Goal: Task Accomplishment & Management: Manage account settings

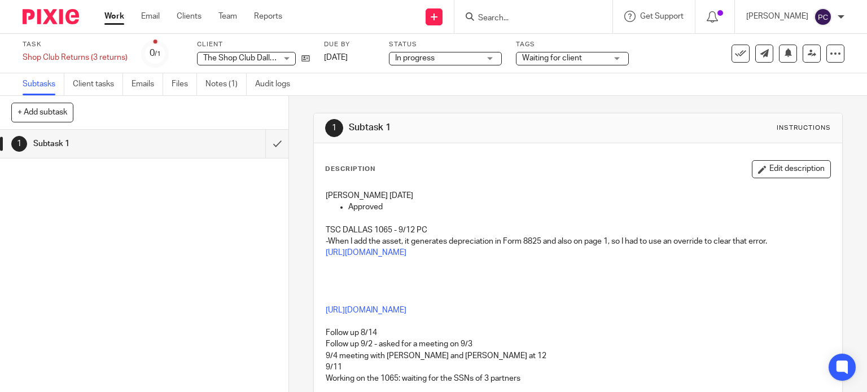
click at [121, 15] on link "Work" at bounding box center [114, 16] width 20 height 11
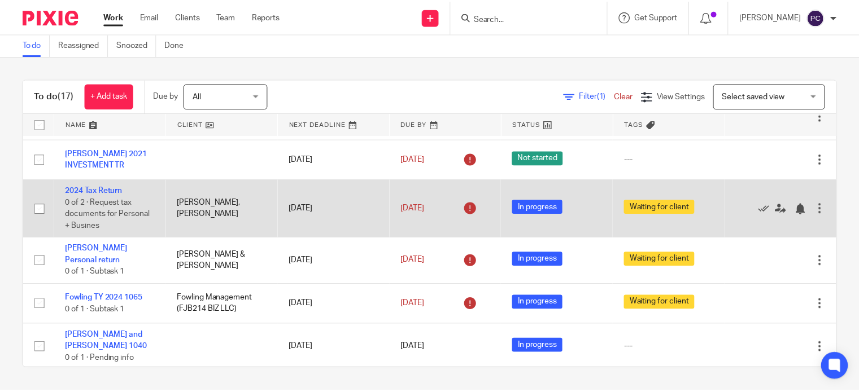
scroll to position [226, 0]
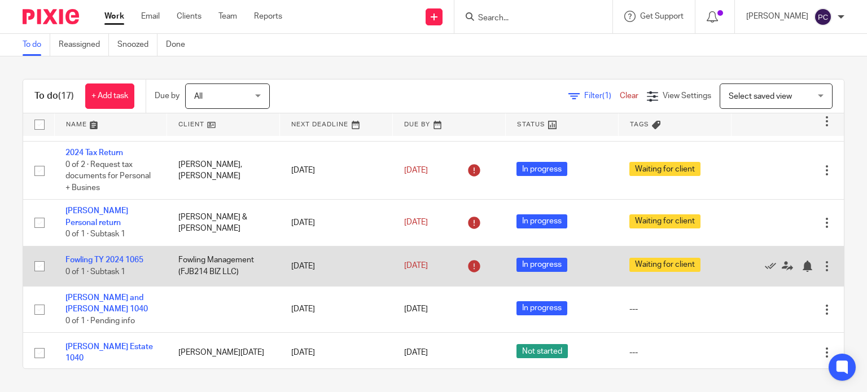
click at [393, 273] on td "Sep 14, 2025" at bounding box center [449, 266] width 113 height 40
click at [413, 268] on link "Sep 14, 2025" at bounding box center [429, 266] width 51 height 12
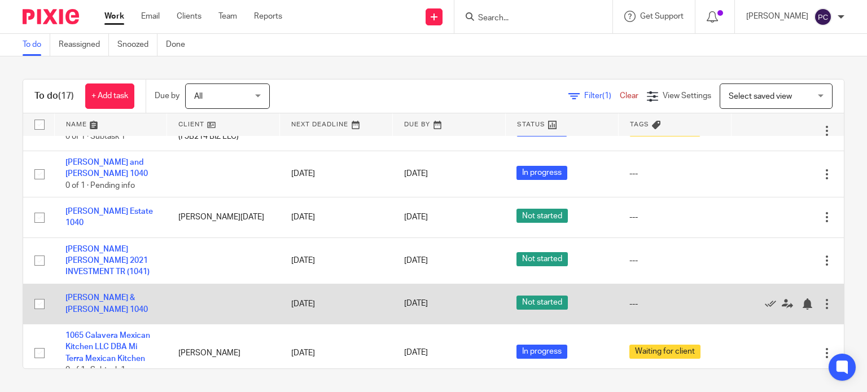
scroll to position [381, 0]
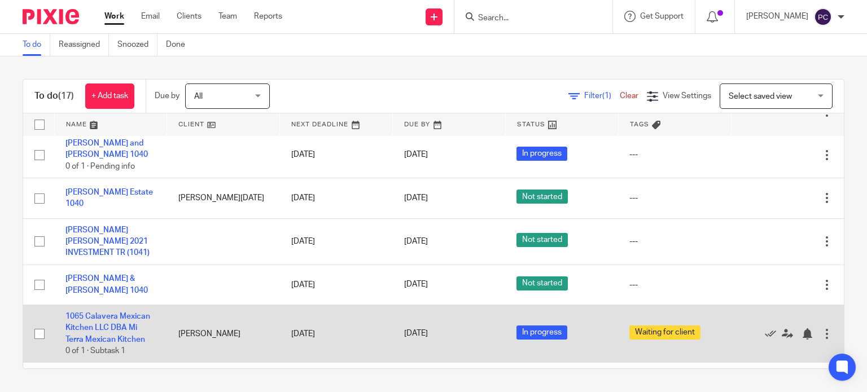
click at [94, 325] on td "1065 Calavera Mexican Kitchen LLC DBA Mi Terra Mexican Kitchen 0 of 1 · Subtask…" at bounding box center [110, 334] width 113 height 58
click at [93, 331] on link "1065 Calavera Mexican Kitchen LLC DBA Mi Terra Mexican Kitchen" at bounding box center [108, 328] width 85 height 31
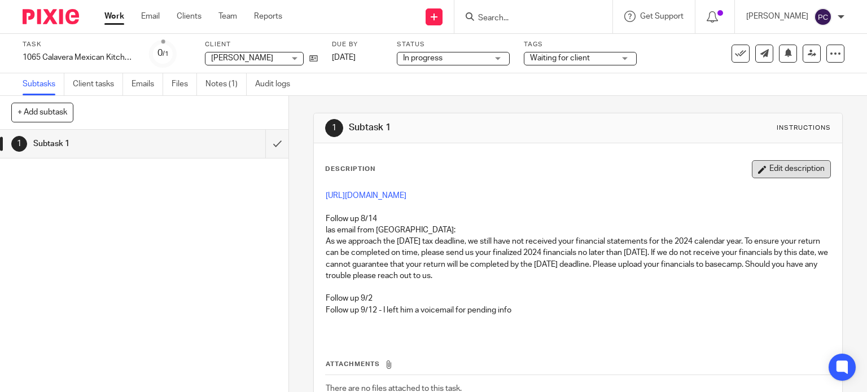
click at [755, 170] on button "Edit description" at bounding box center [791, 169] width 79 height 18
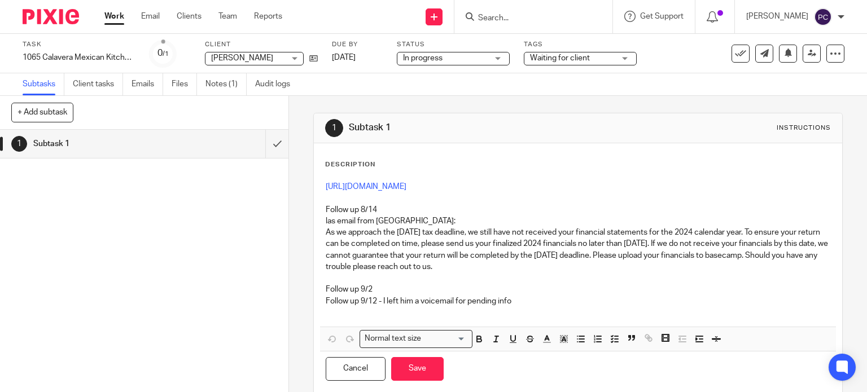
click at [531, 300] on p "Follow up 9/12 - I left him a voicemail for pending info" at bounding box center [578, 301] width 505 height 11
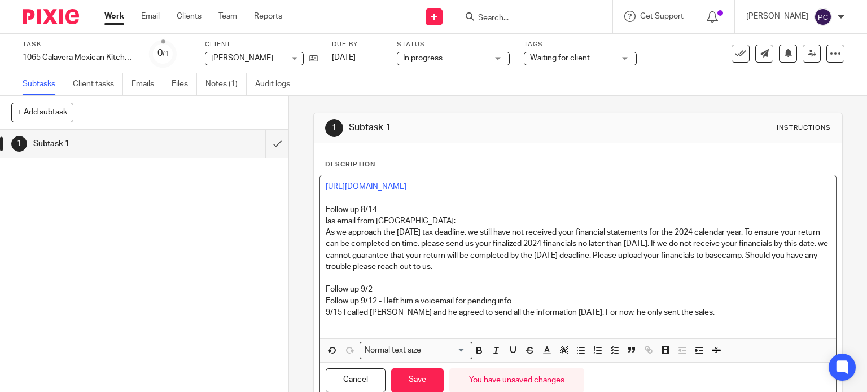
scroll to position [39, 0]
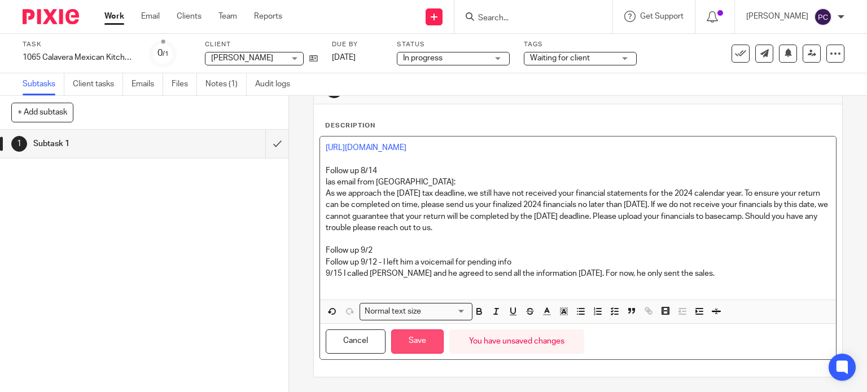
click at [417, 345] on button "Save" at bounding box center [417, 342] width 53 height 24
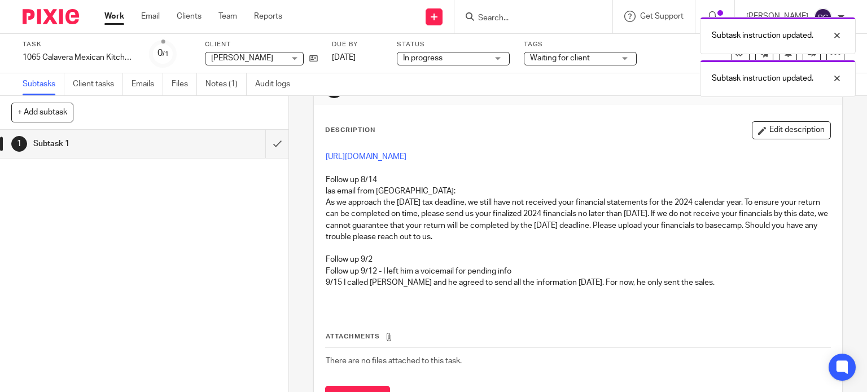
click at [117, 18] on link "Work" at bounding box center [114, 16] width 20 height 11
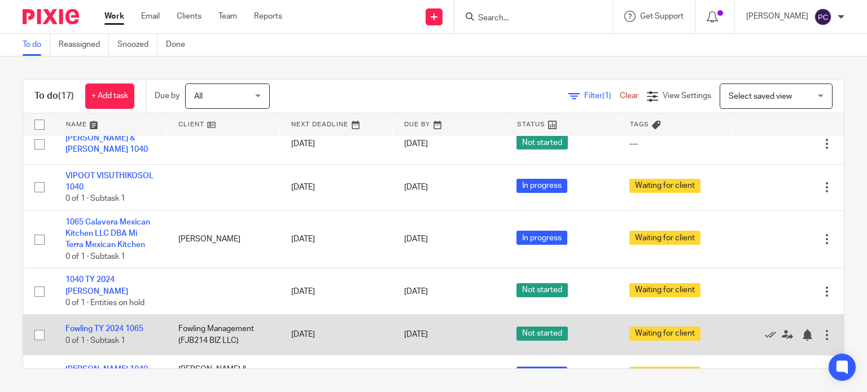
scroll to position [508, 0]
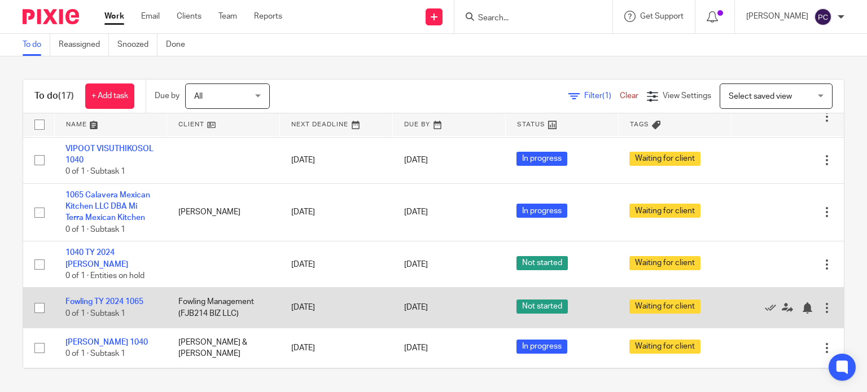
click at [41, 312] on input "checkbox" at bounding box center [39, 308] width 21 height 21
checkbox input "true"
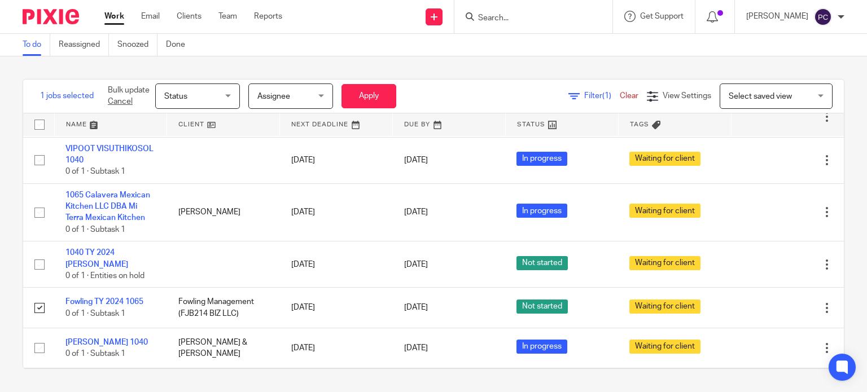
click at [169, 98] on span "Status" at bounding box center [175, 97] width 23 height 8
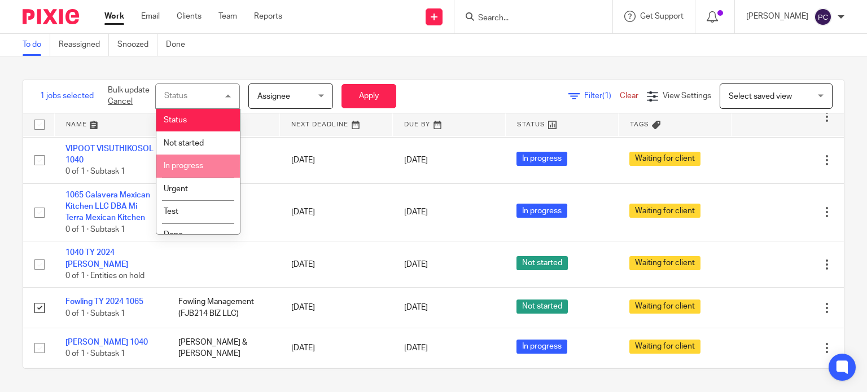
click at [199, 167] on span "In progress" at bounding box center [184, 166] width 40 height 8
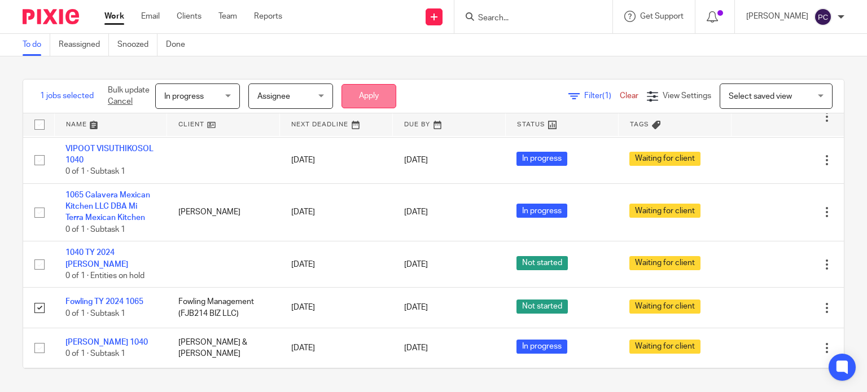
click at [361, 101] on button "Apply" at bounding box center [369, 96] width 55 height 24
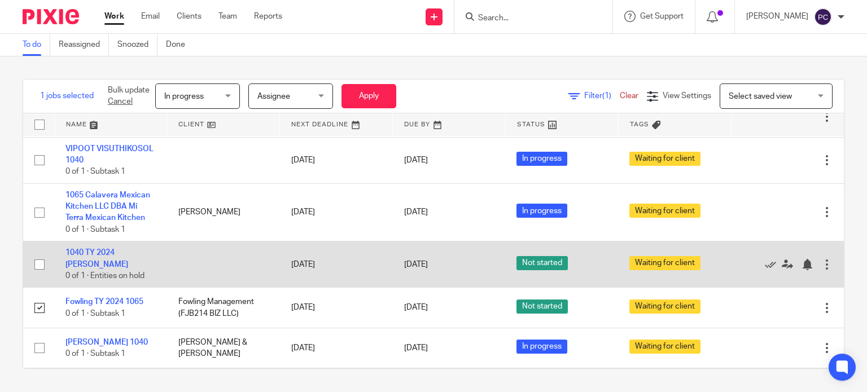
scroll to position [550, 0]
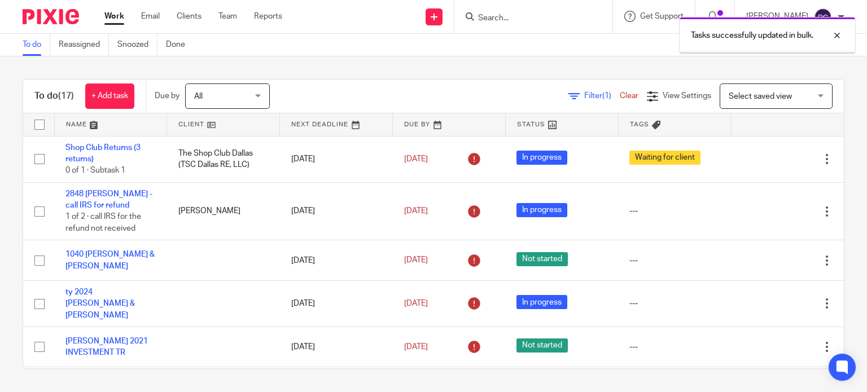
scroll to position [550, 0]
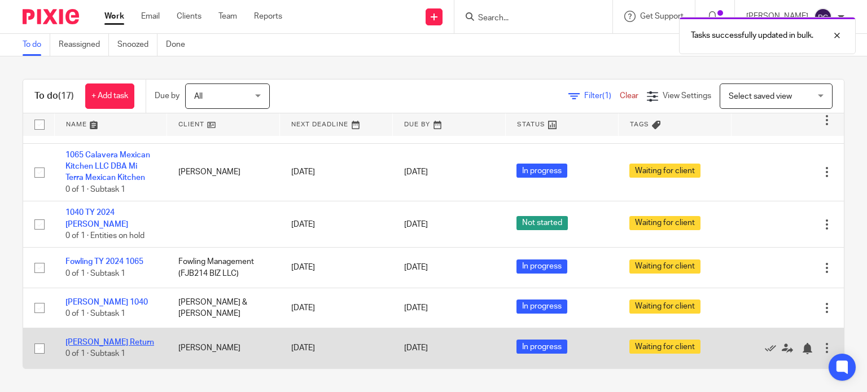
click at [98, 343] on link "[PERSON_NAME] Return" at bounding box center [110, 343] width 89 height 8
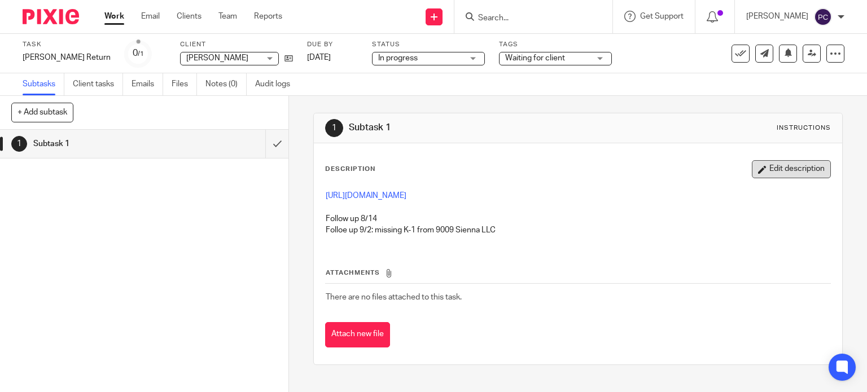
click at [765, 175] on button "Edit description" at bounding box center [791, 169] width 79 height 18
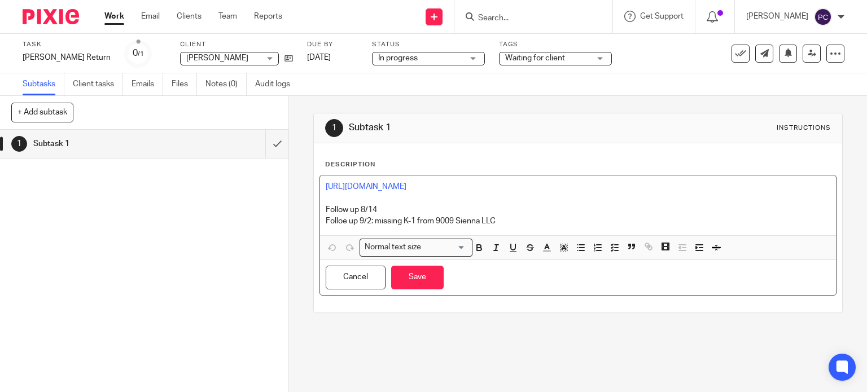
click at [499, 223] on p "Folloe up 9/2: missing K-1 from 9009 Sienna LLC" at bounding box center [578, 221] width 505 height 11
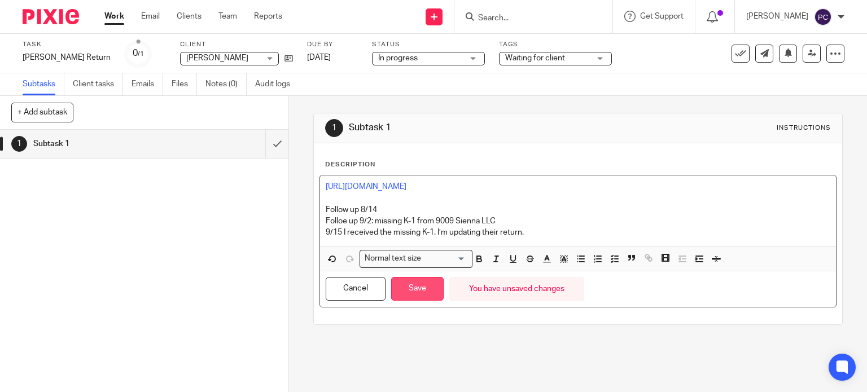
click at [408, 283] on button "Save" at bounding box center [417, 289] width 53 height 24
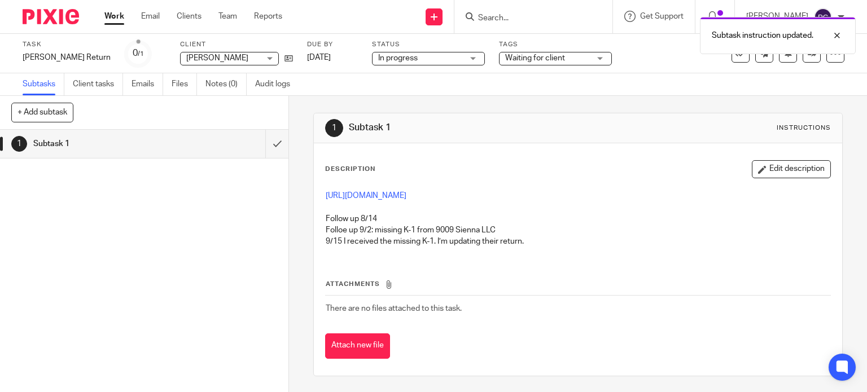
click at [108, 14] on link "Work" at bounding box center [114, 16] width 20 height 11
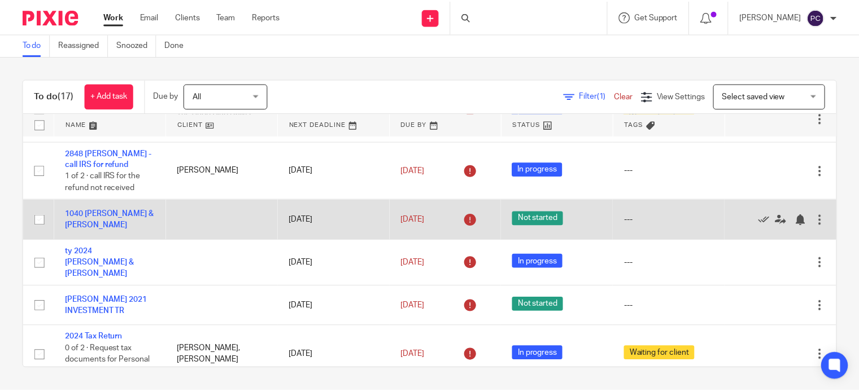
scroll to position [56, 0]
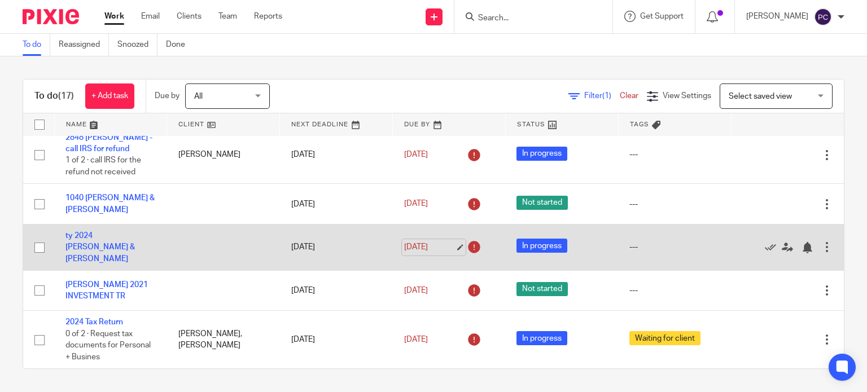
click at [427, 252] on link "Sep 11, 2025" at bounding box center [429, 248] width 51 height 12
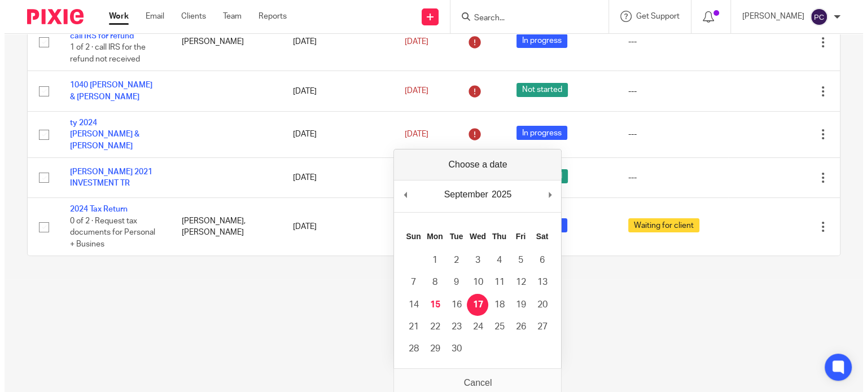
scroll to position [0, 0]
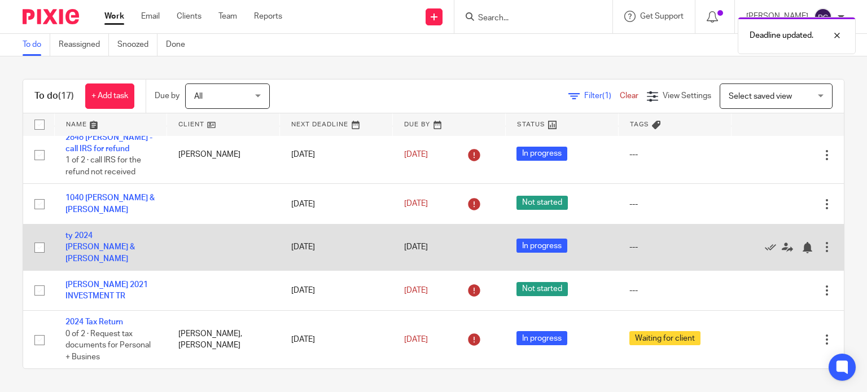
click at [39, 251] on input "checkbox" at bounding box center [39, 247] width 21 height 21
checkbox input "true"
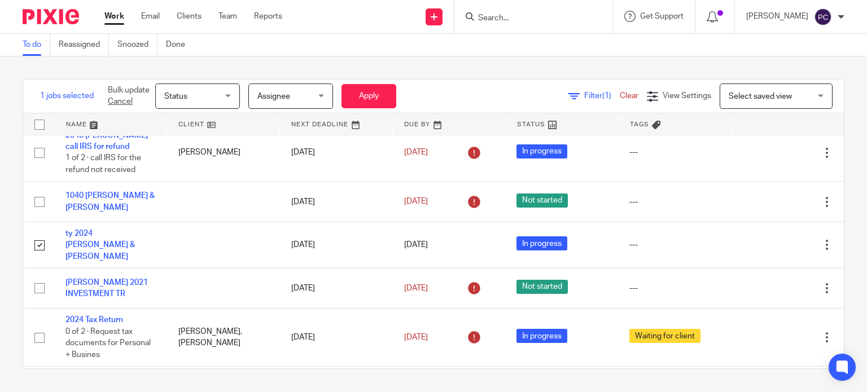
scroll to position [56, 0]
